Goal: Task Accomplishment & Management: Use online tool/utility

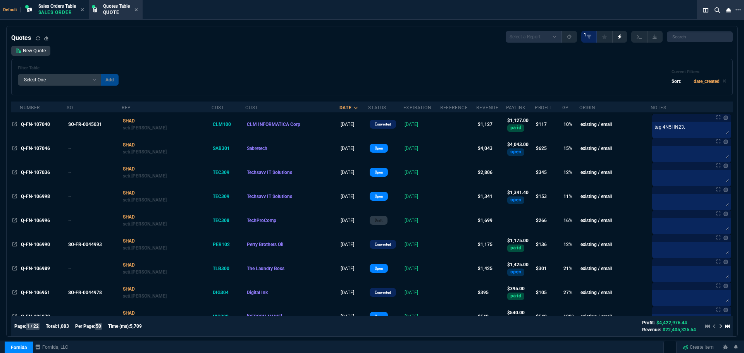
select select "12: [PERSON_NAME]"
select select
click at [103, 14] on div "Quotes Table Quote" at bounding box center [115, 10] width 51 height 17
click at [676, 34] on input "search" at bounding box center [700, 36] width 66 height 11
paste input "Q-FN-107054"
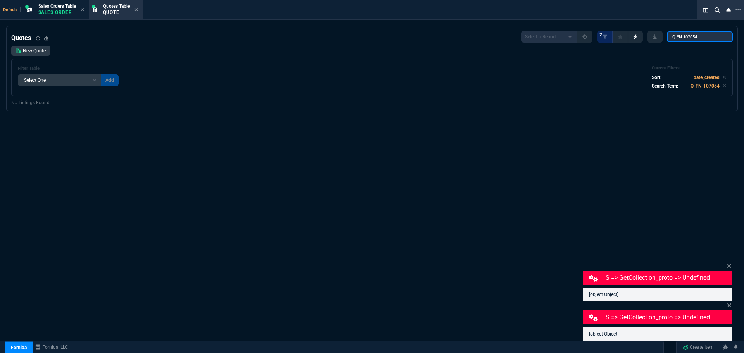
type input "Q-FN-107054"
click at [144, 162] on div "Quotes Select a Report Fruit (MTD) APPROVED Quotes 2 Q-FN-107054 New Quote Filt…" at bounding box center [372, 215] width 744 height 379
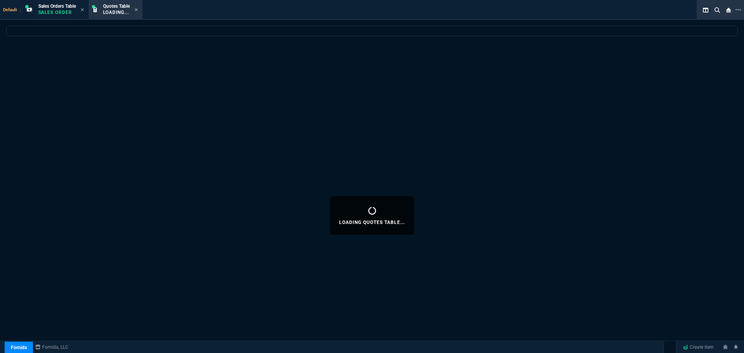
select select "12: [PERSON_NAME]"
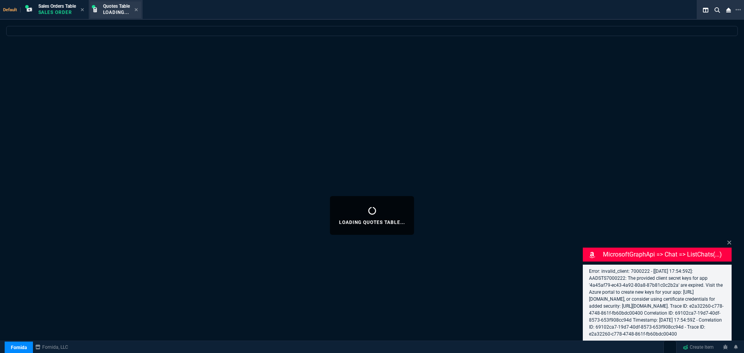
click at [110, 7] on span "Quotes Table" at bounding box center [116, 5] width 27 height 5
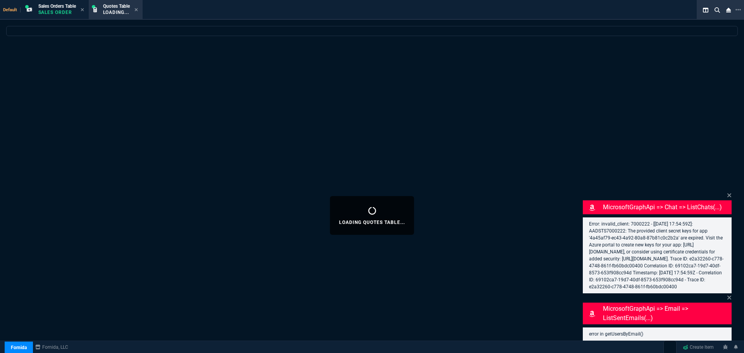
select select
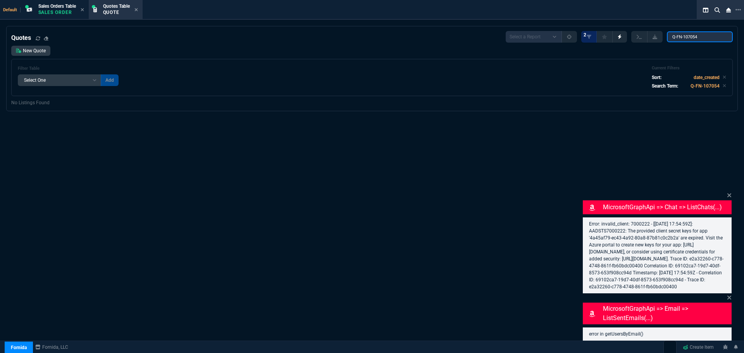
click at [703, 36] on input "Q-FN-107054" at bounding box center [700, 36] width 66 height 11
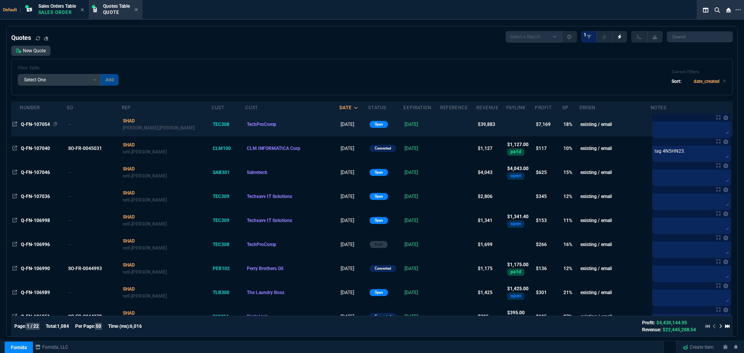
click at [32, 124] on span "Q-FN-107054" at bounding box center [35, 124] width 29 height 5
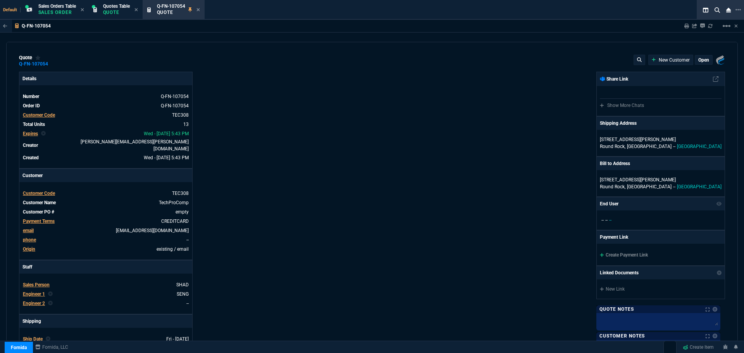
type input "21"
type input "2874"
type input "23"
type input "500"
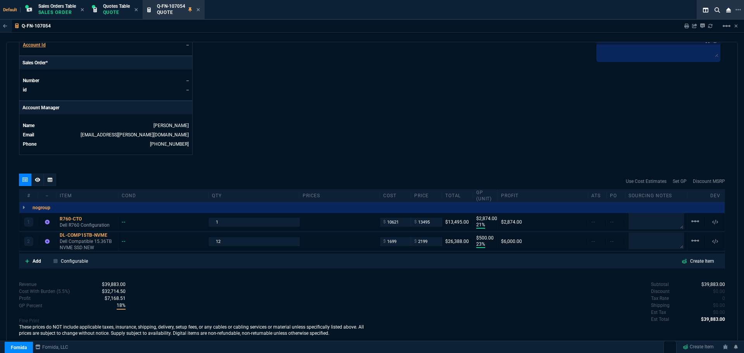
scroll to position [327, 0]
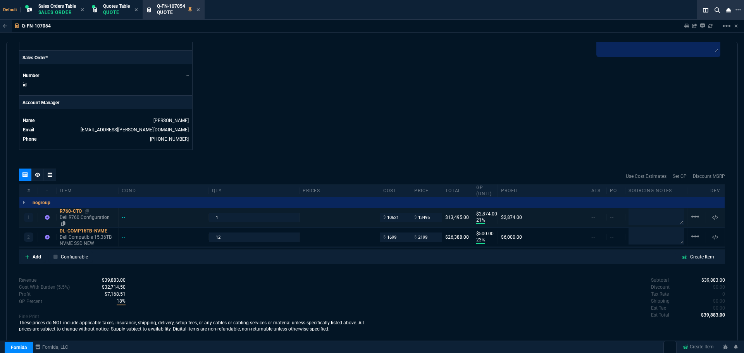
click at [71, 208] on div "R760-CTO" at bounding box center [87, 211] width 55 height 6
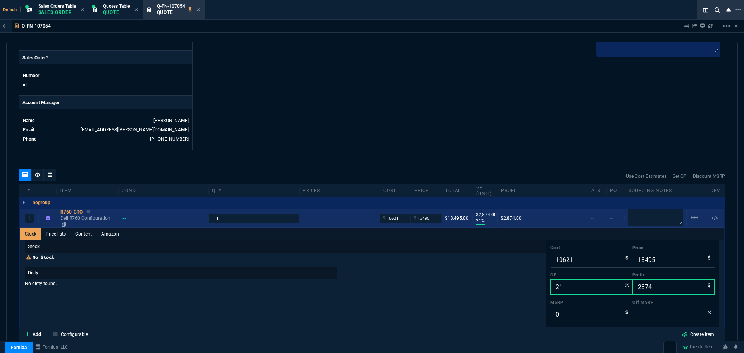
click at [70, 209] on div "R760-CTO" at bounding box center [87, 212] width 55 height 6
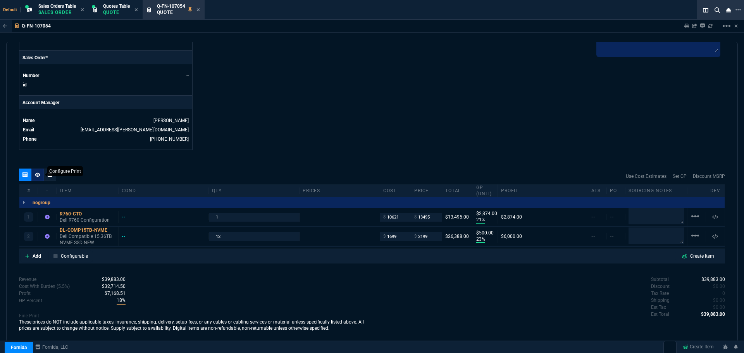
click at [35, 173] on div at bounding box center [37, 174] width 12 height 12
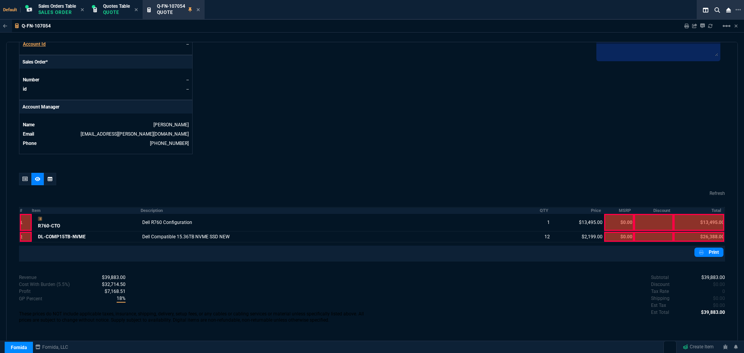
scroll to position [317, 0]
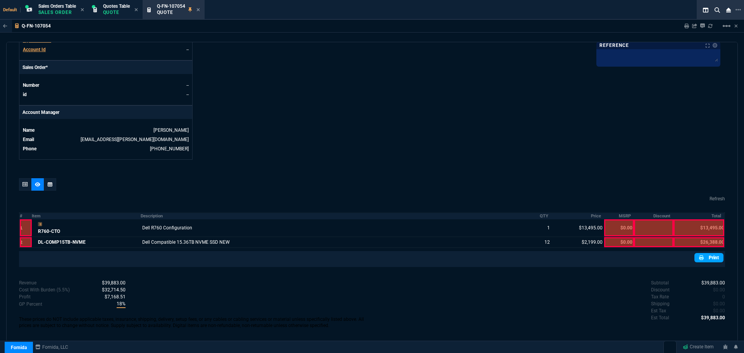
click at [704, 253] on link "Print" at bounding box center [708, 257] width 29 height 9
